Goal: Information Seeking & Learning: Learn about a topic

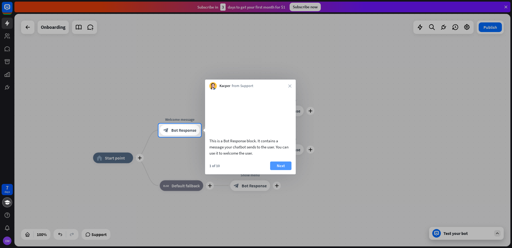
click at [280, 170] on button "Next" at bounding box center [280, 165] width 21 height 9
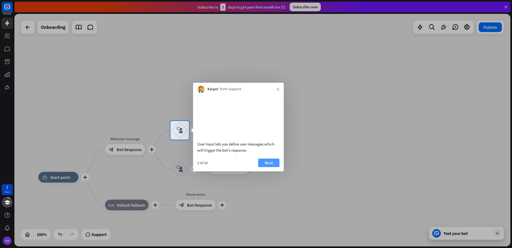
click at [269, 167] on button "Next" at bounding box center [268, 163] width 21 height 9
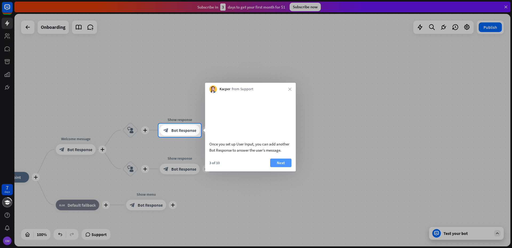
click at [278, 167] on button "Next" at bounding box center [280, 163] width 21 height 9
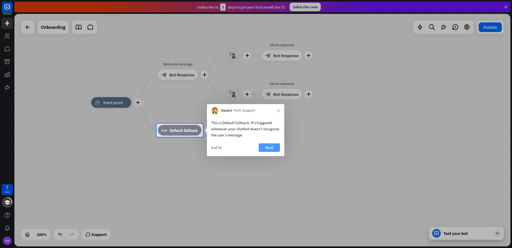
click at [269, 148] on button "Next" at bounding box center [269, 147] width 21 height 9
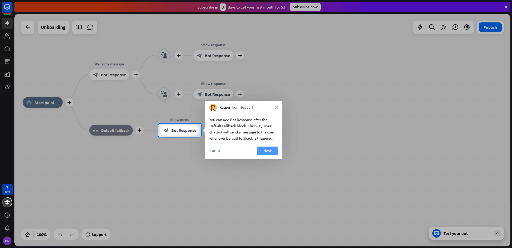
click at [264, 151] on button "Next" at bounding box center [267, 151] width 21 height 9
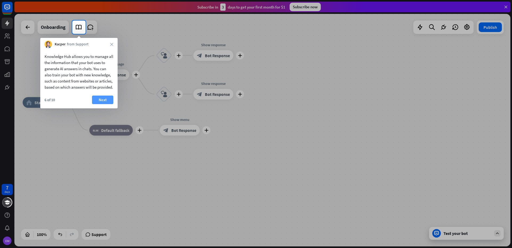
click at [98, 104] on button "Next" at bounding box center [102, 100] width 21 height 9
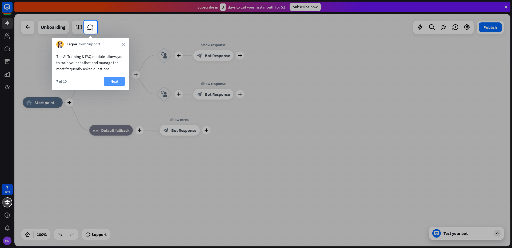
click at [116, 81] on button "Next" at bounding box center [114, 81] width 21 height 9
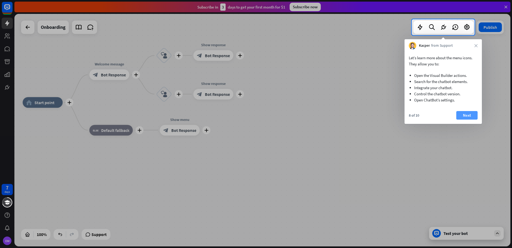
click at [469, 115] on button "Next" at bounding box center [467, 115] width 21 height 9
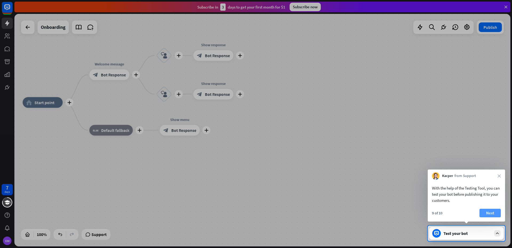
click at [487, 211] on button "Next" at bounding box center [490, 213] width 21 height 9
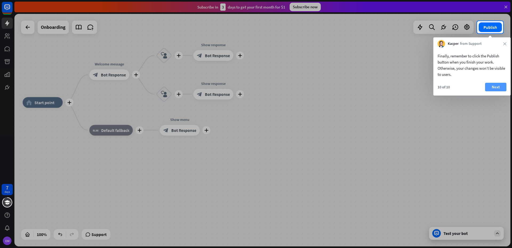
click at [494, 87] on button "Next" at bounding box center [495, 87] width 21 height 9
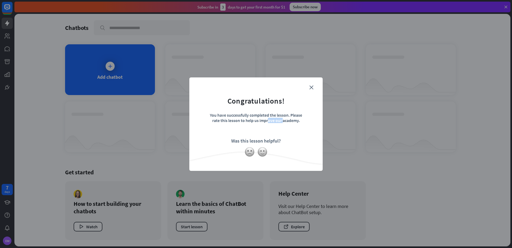
drag, startPoint x: 218, startPoint y: 119, endPoint x: 238, endPoint y: 122, distance: 20.8
click at [238, 122] on div "You have successfully completed the lesson. Please rate this lesson to help us …" at bounding box center [256, 121] width 93 height 19
click at [265, 152] on img at bounding box center [263, 152] width 10 height 10
